Goal: Transaction & Acquisition: Purchase product/service

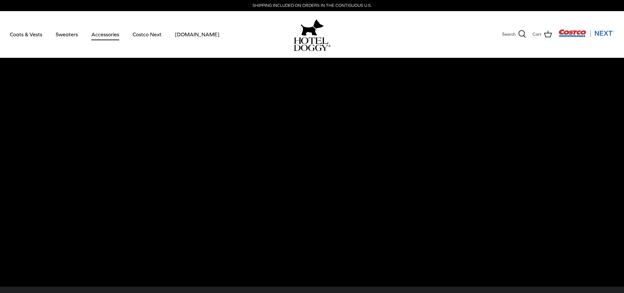
click at [113, 35] on link "Accessories" at bounding box center [105, 34] width 40 height 22
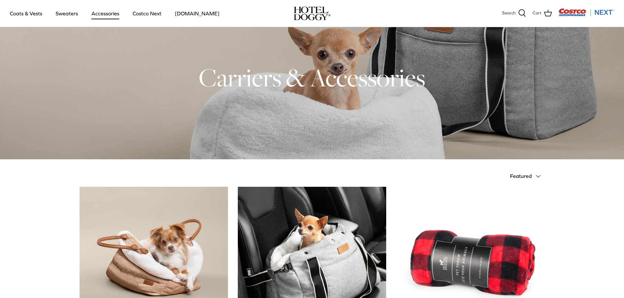
scroll to position [18, 0]
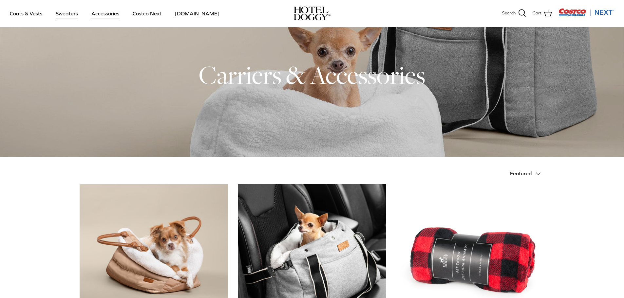
click at [69, 13] on link "Sweaters" at bounding box center [67, 13] width 34 height 22
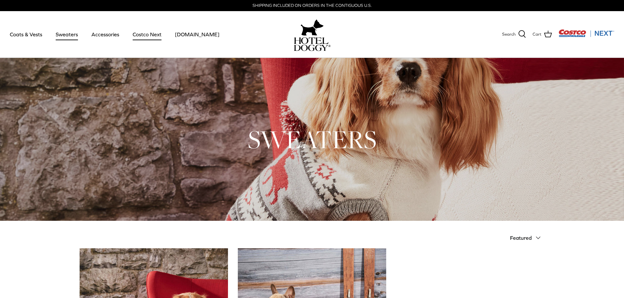
click at [143, 35] on link "Costco Next" at bounding box center [147, 34] width 41 height 22
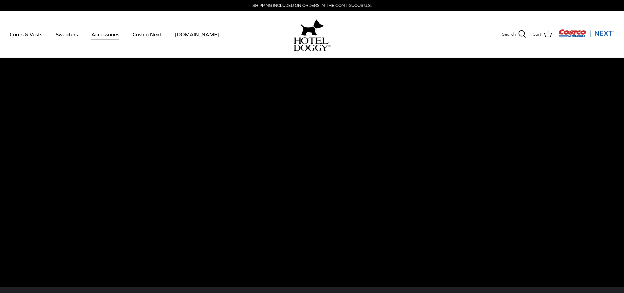
click at [95, 35] on link "Accessories" at bounding box center [105, 34] width 40 height 22
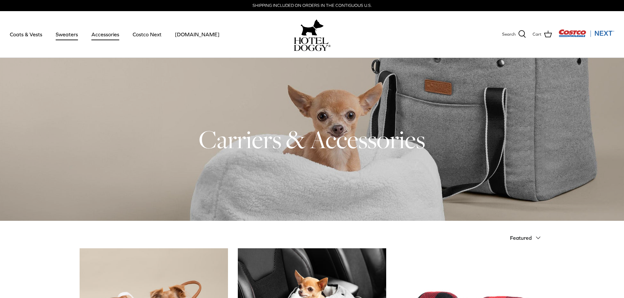
click at [69, 33] on link "Sweaters" at bounding box center [67, 34] width 34 height 22
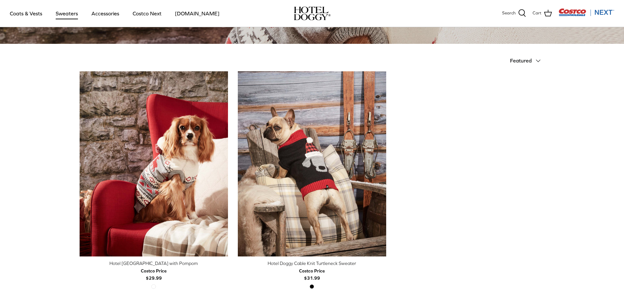
scroll to position [131, 0]
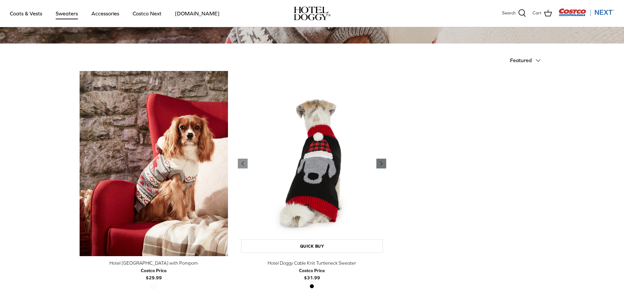
click at [380, 163] on icon "Right" at bounding box center [381, 164] width 8 height 8
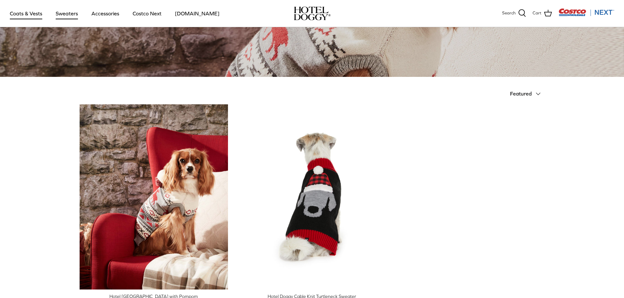
scroll to position [33, 0]
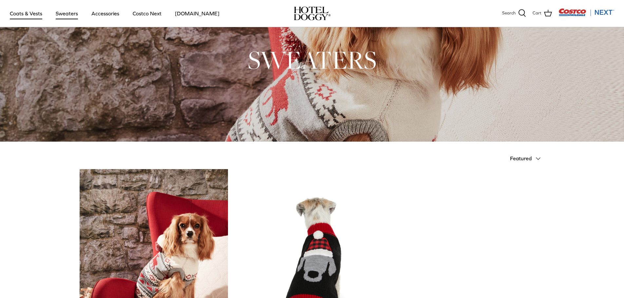
click at [18, 15] on link "Coats & Vests" at bounding box center [26, 13] width 44 height 22
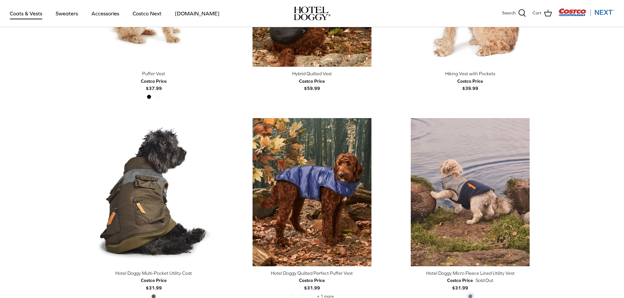
scroll to position [1342, 0]
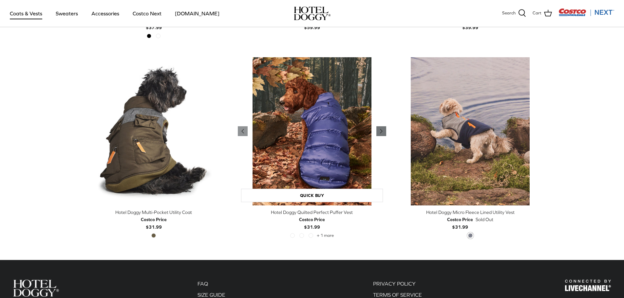
click at [377, 134] on icon "Right" at bounding box center [381, 131] width 8 height 8
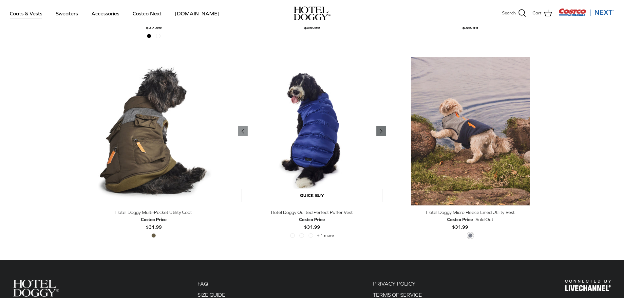
click at [377, 134] on icon "Right" at bounding box center [381, 131] width 8 height 8
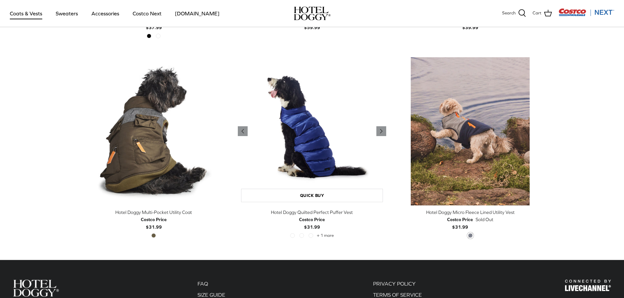
click at [299, 115] on img "Hotel Doggy Quilted Perfect Puffer Vest" at bounding box center [312, 131] width 148 height 148
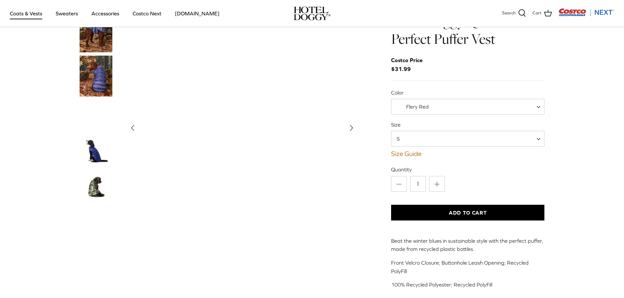
scroll to position [33, 0]
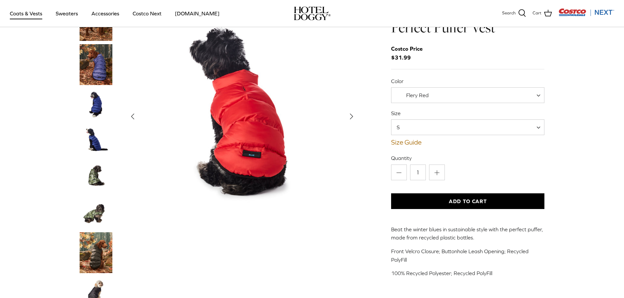
click at [504, 128] on span "S" at bounding box center [468, 127] width 154 height 16
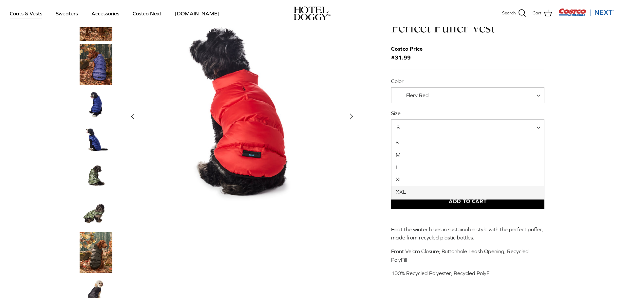
select select "XXL"
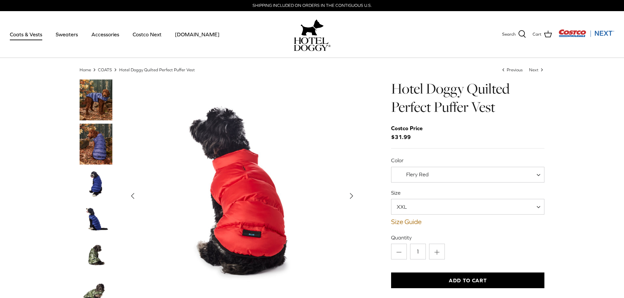
click at [449, 174] on span "Flery Red" at bounding box center [468, 175] width 154 height 16
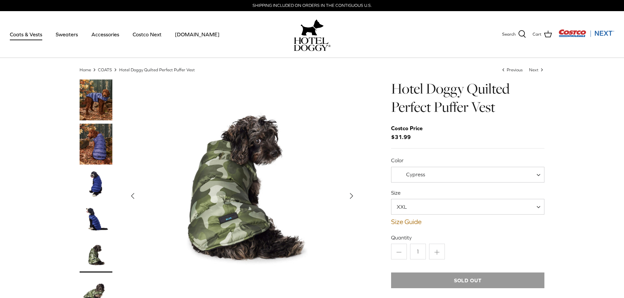
click at [461, 173] on span "Cypress" at bounding box center [468, 175] width 154 height 16
select select "Blue"
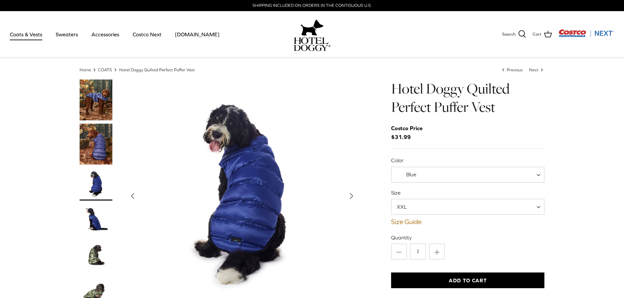
click at [350, 193] on icon "Right" at bounding box center [351, 196] width 10 height 10
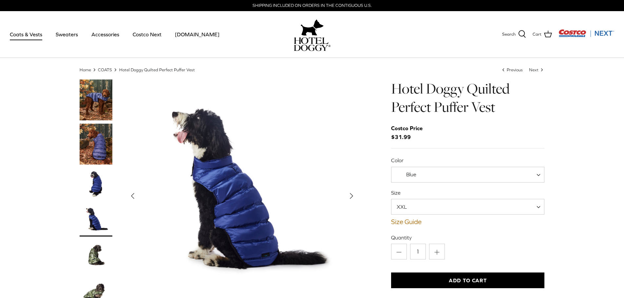
click at [352, 196] on polyline "Next" at bounding box center [351, 195] width 3 height 5
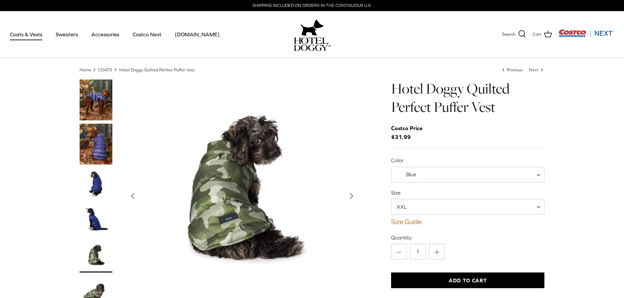
click at [352, 196] on polyline "Next" at bounding box center [351, 195] width 3 height 5
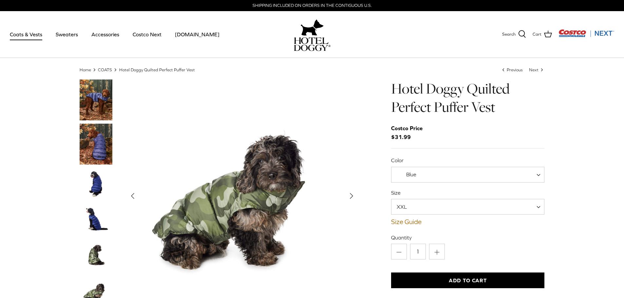
click at [352, 196] on polyline "Next" at bounding box center [351, 195] width 3 height 5
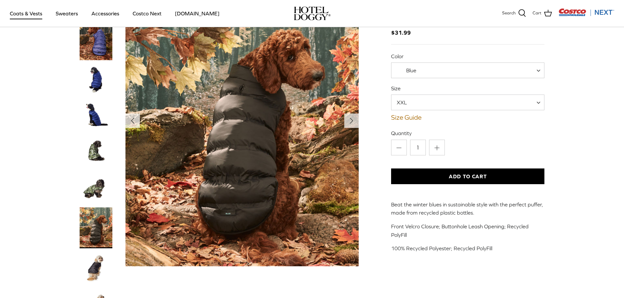
scroll to position [65, 0]
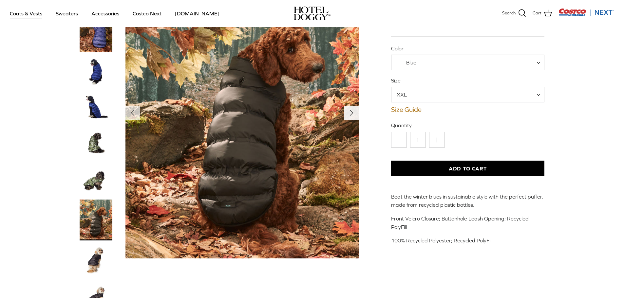
click at [350, 113] on polyline "Next" at bounding box center [351, 112] width 3 height 5
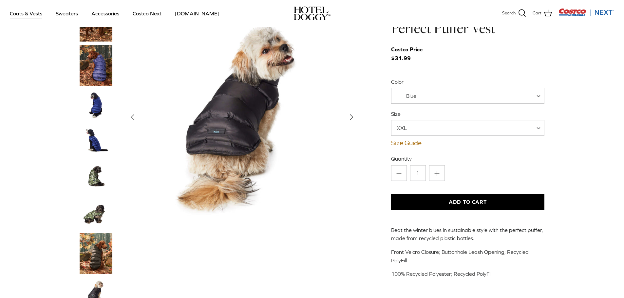
scroll to position [0, 0]
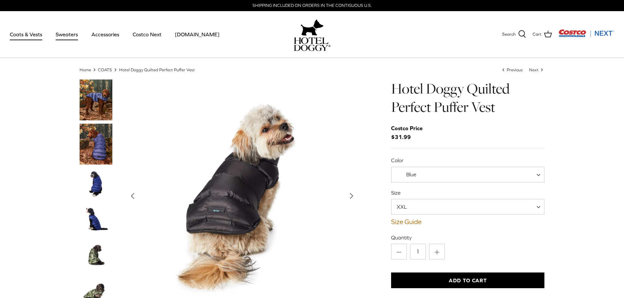
click at [66, 35] on link "Sweaters" at bounding box center [67, 34] width 34 height 22
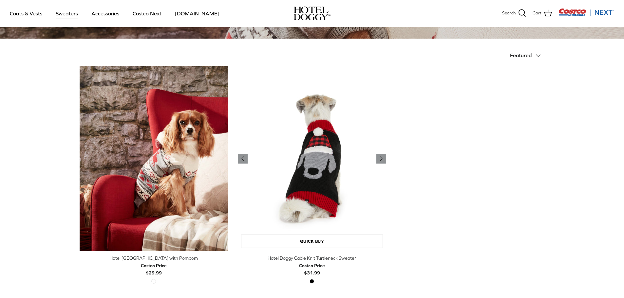
scroll to position [33, 0]
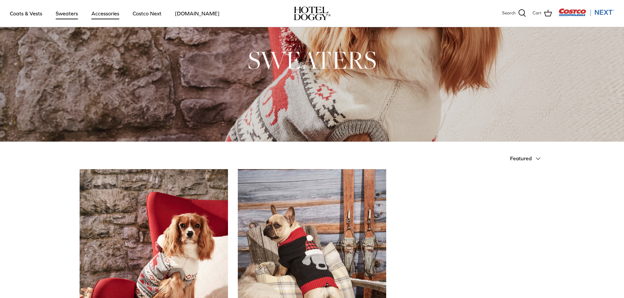
click at [104, 12] on link "Accessories" at bounding box center [105, 13] width 40 height 22
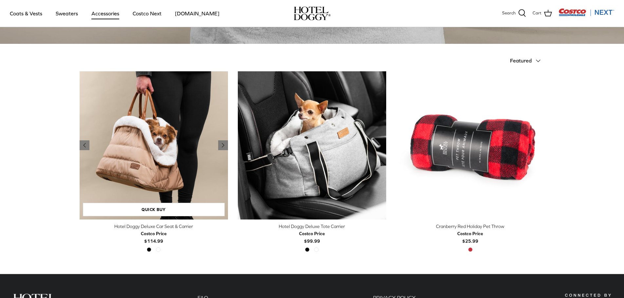
scroll to position [131, 0]
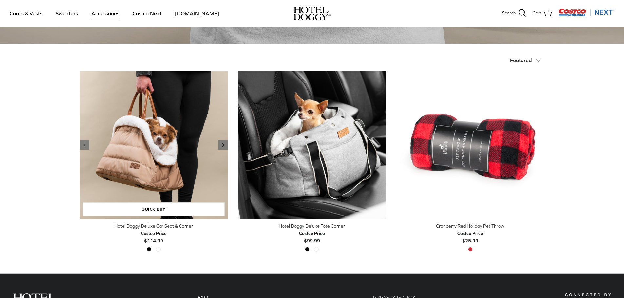
click at [146, 166] on img "Hotel Doggy Deluxe Car Seat & Carrier" at bounding box center [154, 145] width 148 height 148
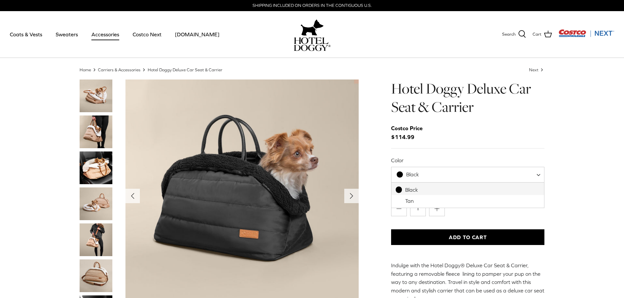
click at [536, 176] on span "Black" at bounding box center [468, 175] width 154 height 16
select select "Tan"
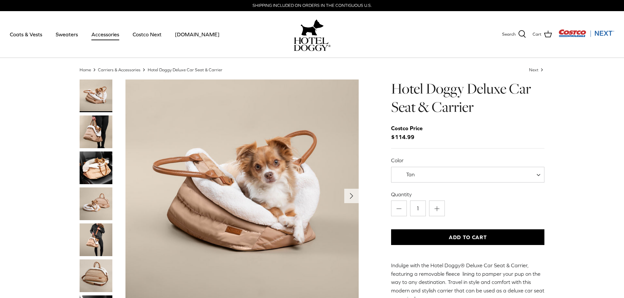
click at [102, 138] on img "Thumbnail Link" at bounding box center [96, 132] width 33 height 33
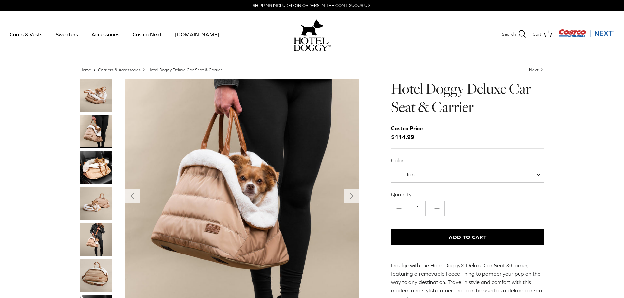
click at [100, 237] on img "Thumbnail Link" at bounding box center [96, 240] width 33 height 33
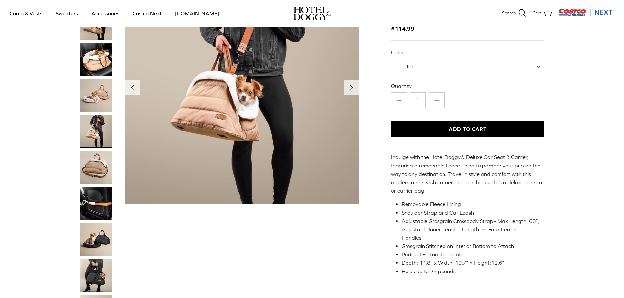
scroll to position [65, 0]
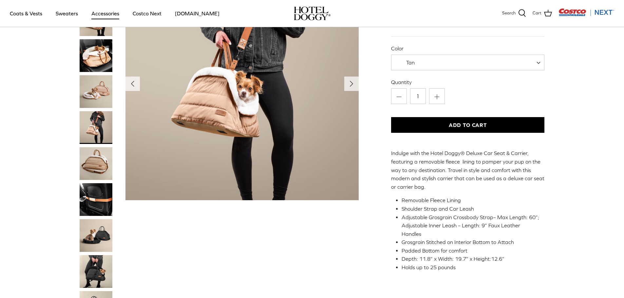
click at [96, 202] on img "Thumbnail Link" at bounding box center [96, 199] width 33 height 33
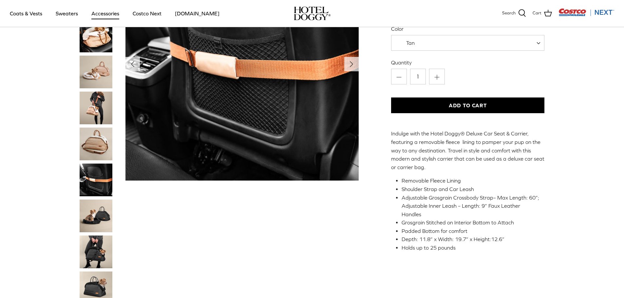
scroll to position [98, 0]
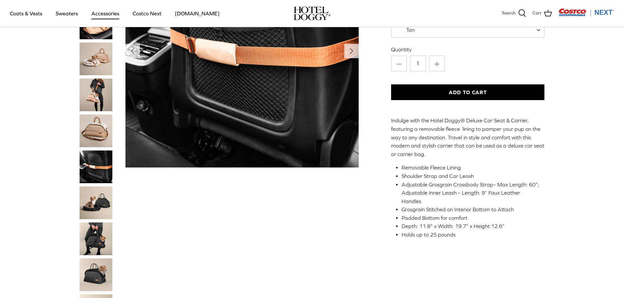
click at [99, 235] on img "Thumbnail Link" at bounding box center [96, 239] width 33 height 33
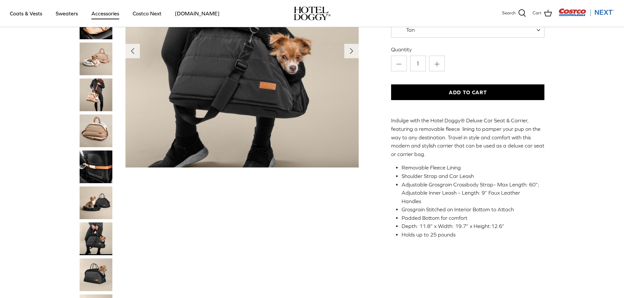
click at [106, 204] on img "Thumbnail Link" at bounding box center [96, 203] width 33 height 33
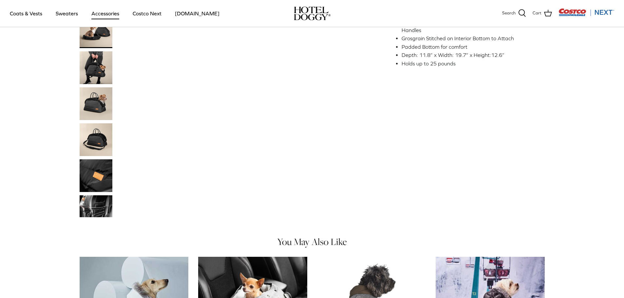
scroll to position [164, 0]
